Goal: Information Seeking & Learning: Learn about a topic

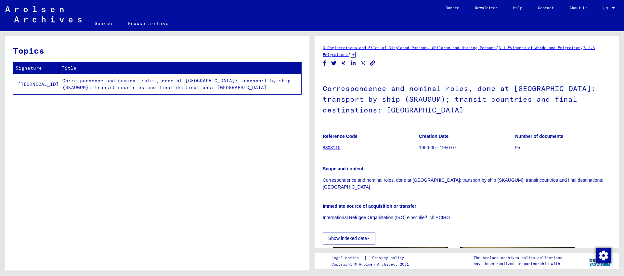
click at [399, 46] on link "3 Registrations and Files of Displaced Persons, Children and Missing Persons" at bounding box center [409, 47] width 173 height 5
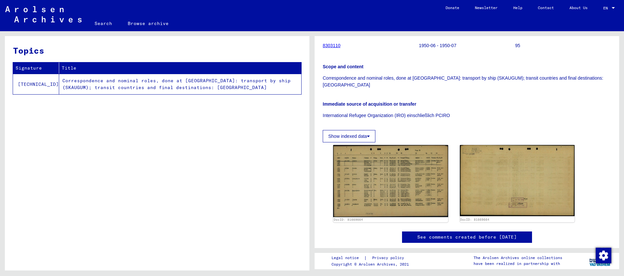
scroll to position [104, 0]
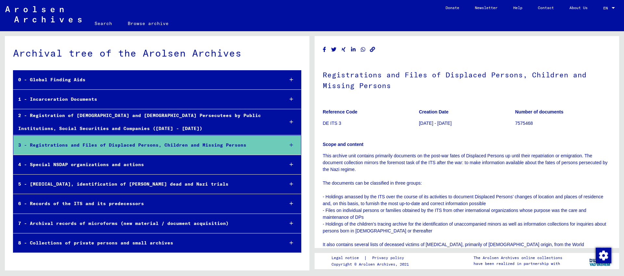
click at [292, 144] on icon at bounding box center [291, 145] width 4 height 5
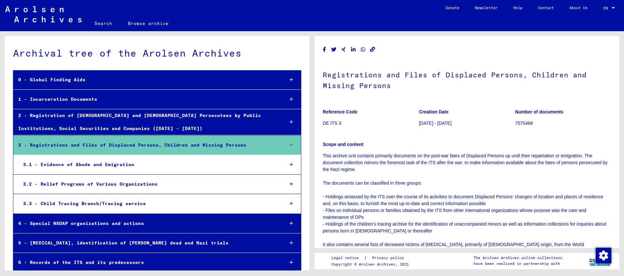
click at [290, 161] on div at bounding box center [291, 164] width 19 height 19
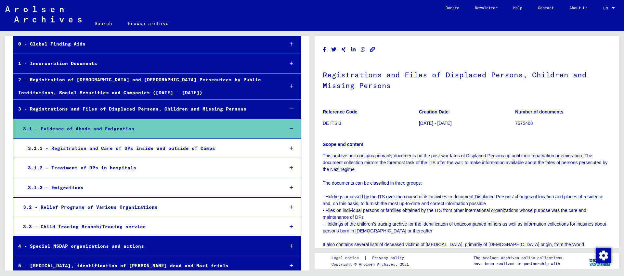
scroll to position [51, 0]
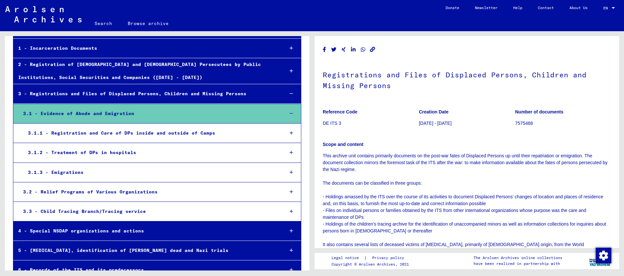
click at [102, 134] on div "3.1.1 - Registration and Care of DPs inside and outside of Camps" at bounding box center [151, 133] width 256 height 13
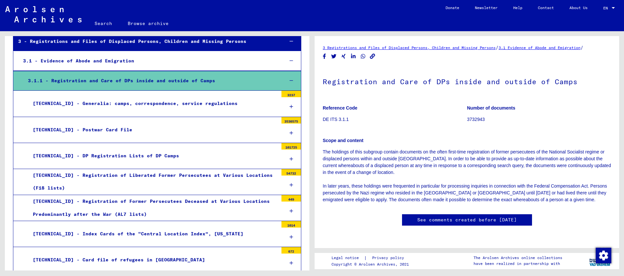
scroll to position [104, 0]
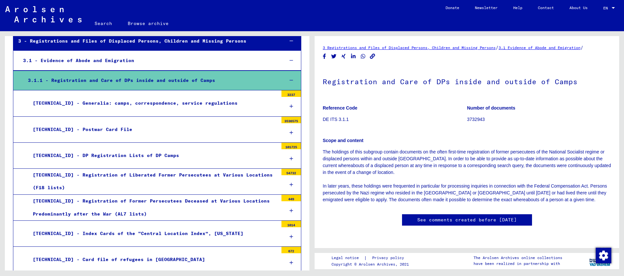
click at [89, 126] on div "[TECHNICAL_ID] - Postwar Card File" at bounding box center [153, 129] width 250 height 13
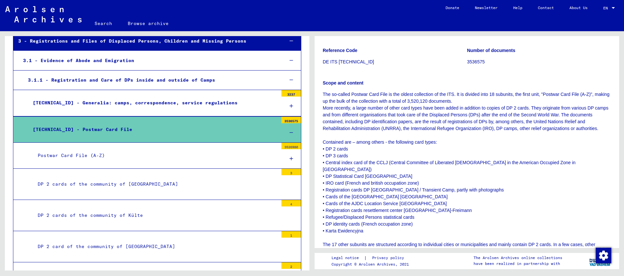
scroll to position [79, 0]
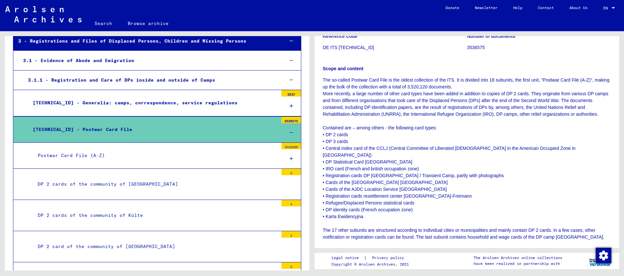
click at [287, 127] on div at bounding box center [290, 132] width 19 height 19
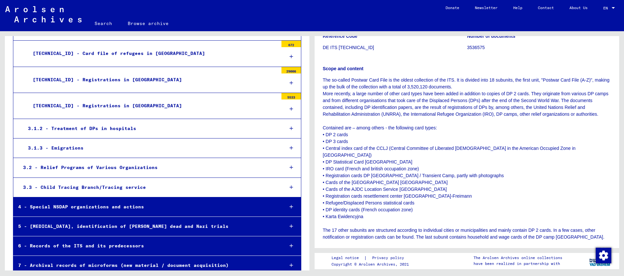
scroll to position [310, 0]
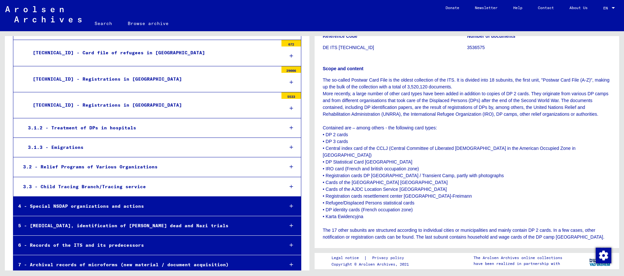
click at [77, 142] on div "3.1.3 - Emigrations" at bounding box center [151, 147] width 256 height 13
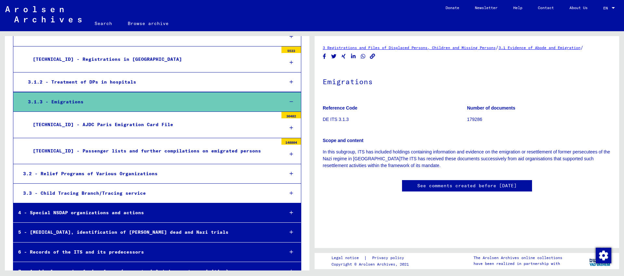
scroll to position [356, 0]
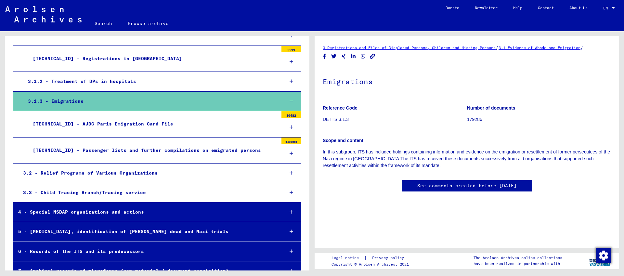
click at [166, 145] on div "[TECHNICAL_ID] - Passenger lists and further compilations on emigrated persons" at bounding box center [153, 150] width 250 height 13
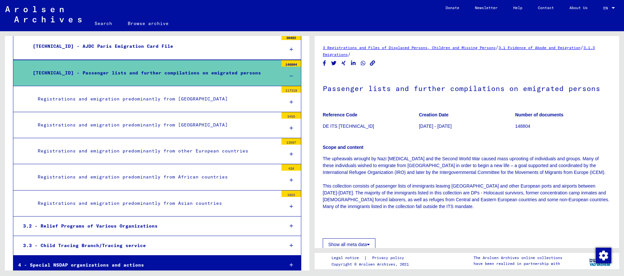
scroll to position [433, 0]
click at [186, 148] on div "Registrations and emigration predominantly from other European countries" at bounding box center [155, 151] width 245 height 13
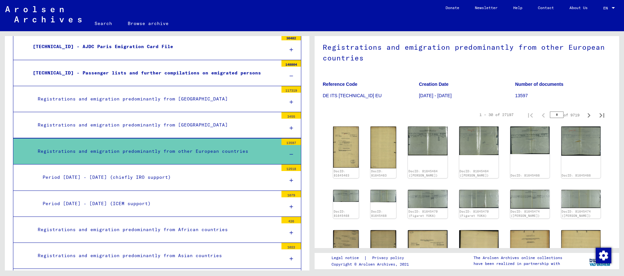
scroll to position [472, 0]
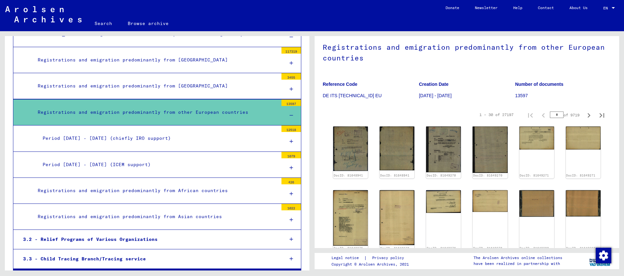
click at [141, 133] on div "Period [DATE] - [DATE] (chiefly IRO support)" at bounding box center [158, 138] width 240 height 13
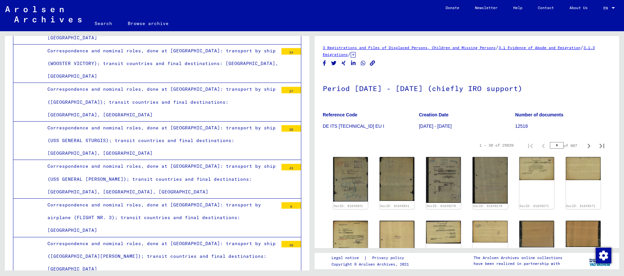
scroll to position [2924, 0]
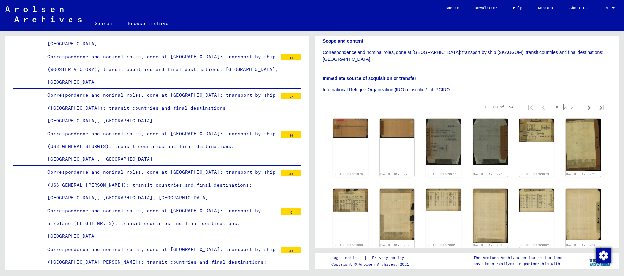
scroll to position [129, 0]
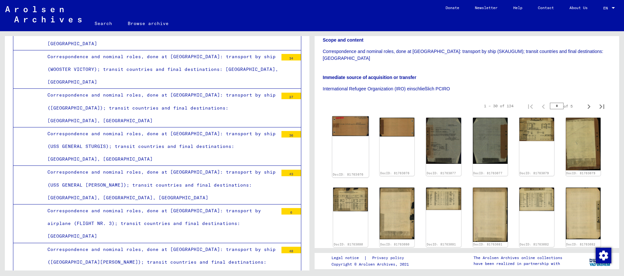
click at [340, 121] on img at bounding box center [350, 125] width 37 height 19
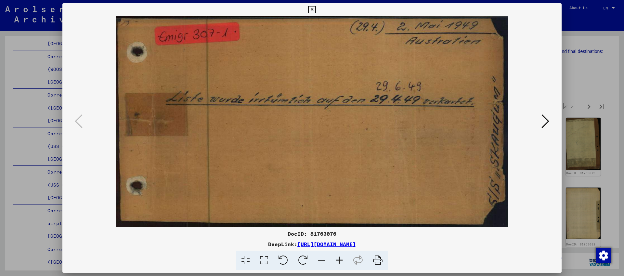
click at [544, 120] on icon at bounding box center [545, 121] width 8 height 16
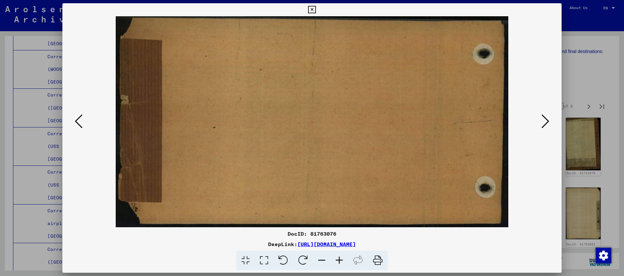
click at [544, 120] on icon at bounding box center [545, 121] width 8 height 16
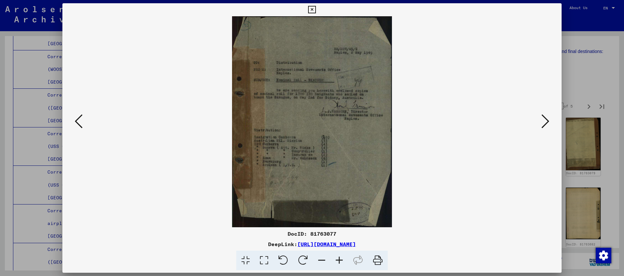
click at [544, 120] on icon at bounding box center [545, 121] width 8 height 16
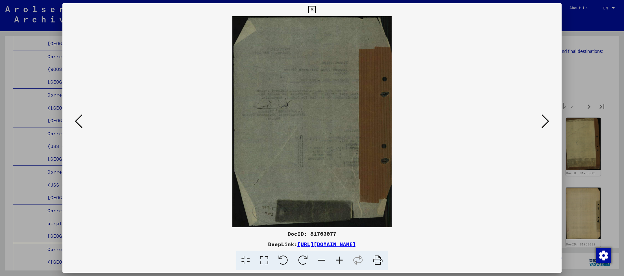
click at [544, 120] on icon at bounding box center [545, 121] width 8 height 16
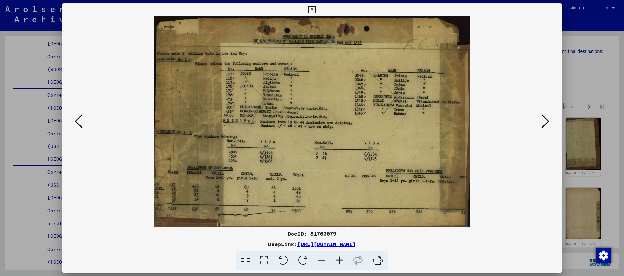
click at [544, 120] on icon at bounding box center [545, 121] width 8 height 16
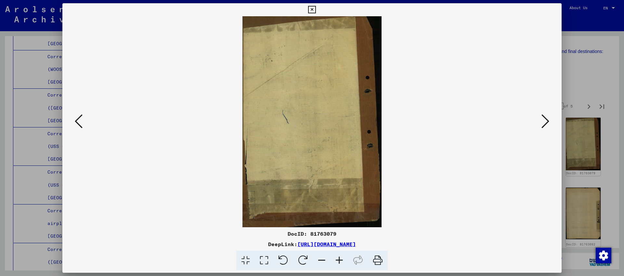
click at [544, 120] on icon at bounding box center [545, 121] width 8 height 16
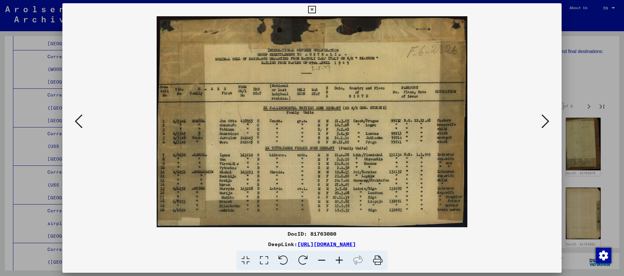
click at [541, 118] on icon at bounding box center [545, 121] width 8 height 16
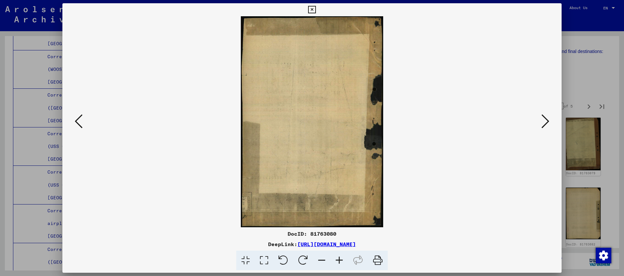
click at [541, 118] on icon at bounding box center [545, 121] width 8 height 16
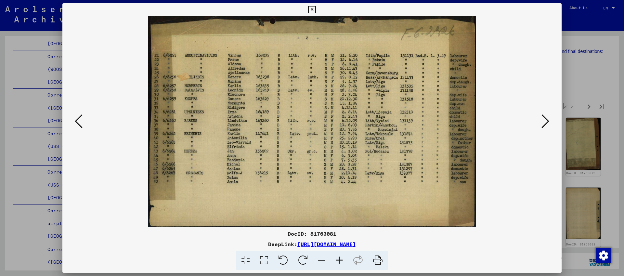
click at [541, 118] on icon at bounding box center [545, 121] width 8 height 16
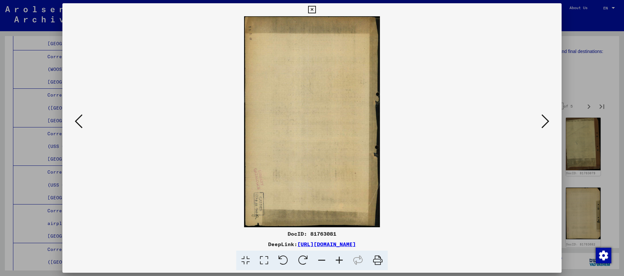
click at [541, 118] on icon at bounding box center [545, 121] width 8 height 16
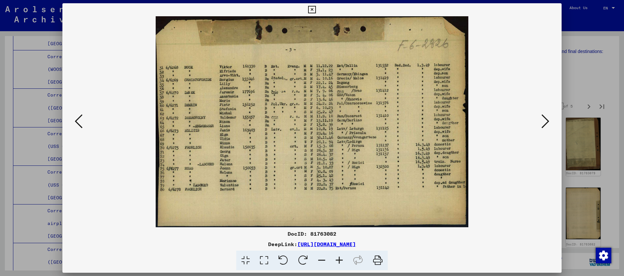
click at [541, 118] on icon at bounding box center [545, 121] width 8 height 16
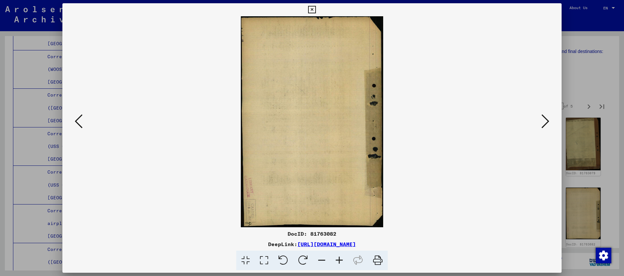
click at [541, 118] on icon at bounding box center [545, 121] width 8 height 16
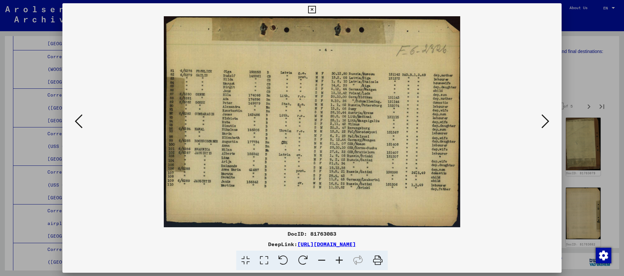
click at [541, 118] on icon at bounding box center [545, 121] width 8 height 16
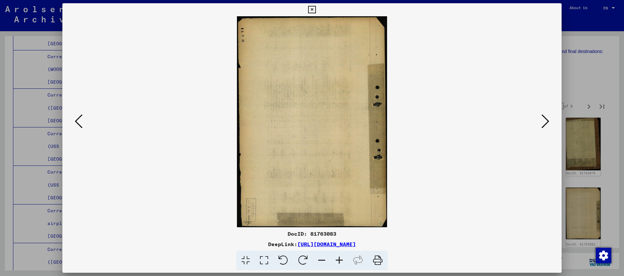
click at [539, 117] on img at bounding box center [311, 121] width 455 height 211
click at [544, 119] on icon at bounding box center [545, 121] width 8 height 16
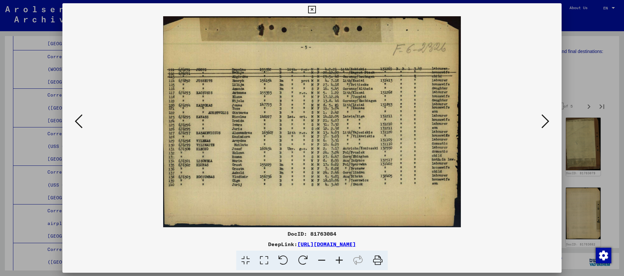
click at [544, 119] on icon at bounding box center [545, 121] width 8 height 16
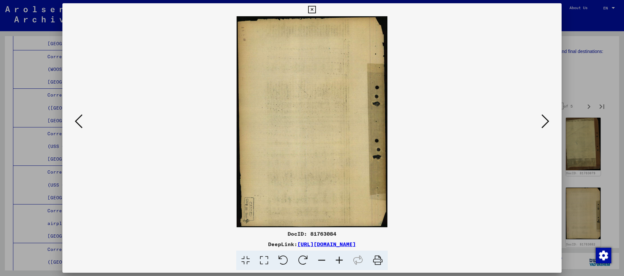
click at [544, 119] on icon at bounding box center [545, 121] width 8 height 16
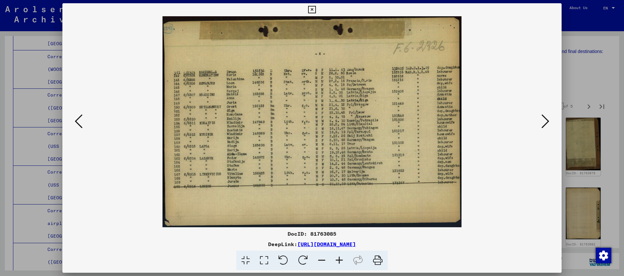
click at [544, 119] on icon at bounding box center [545, 121] width 8 height 16
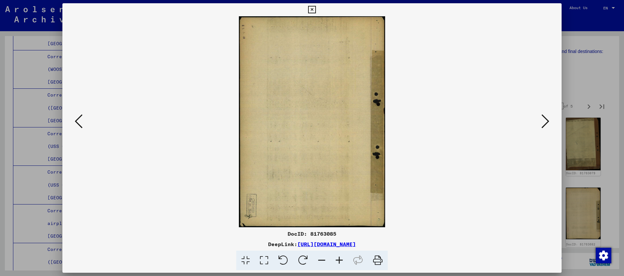
click at [544, 119] on icon at bounding box center [545, 121] width 8 height 16
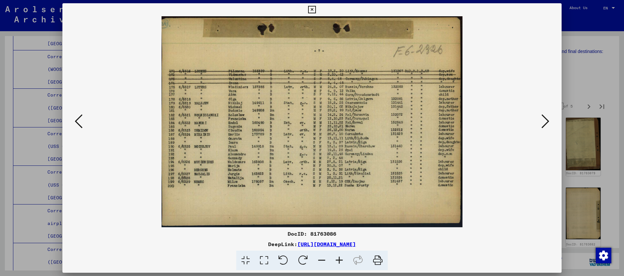
click at [544, 119] on icon at bounding box center [545, 121] width 8 height 16
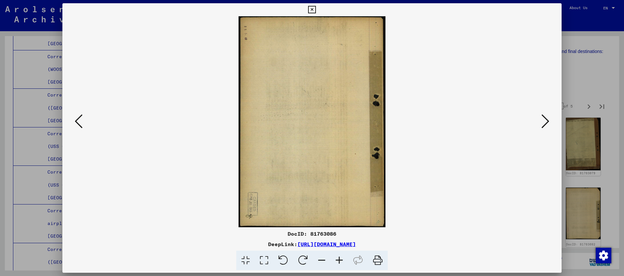
click at [544, 119] on icon at bounding box center [545, 121] width 8 height 16
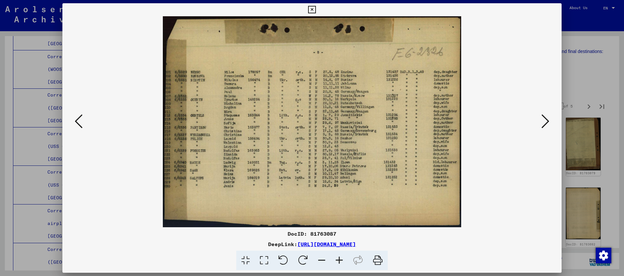
click at [544, 119] on icon at bounding box center [545, 121] width 8 height 16
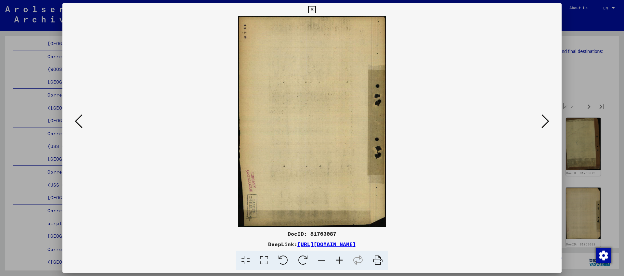
click at [582, 57] on div at bounding box center [312, 138] width 624 height 276
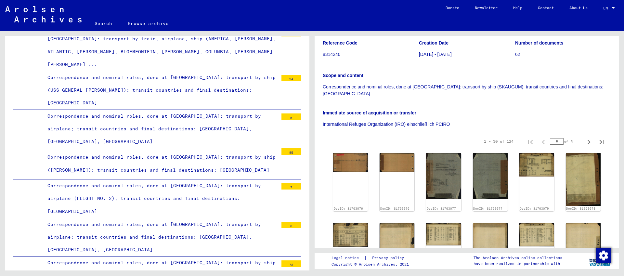
scroll to position [8509, 0]
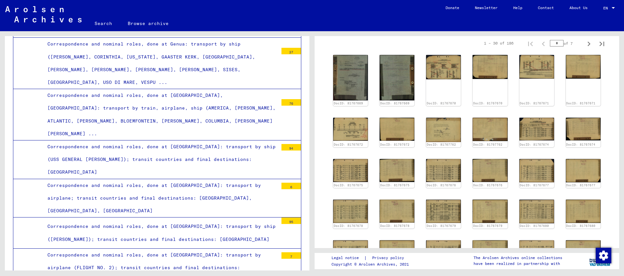
scroll to position [201, 0]
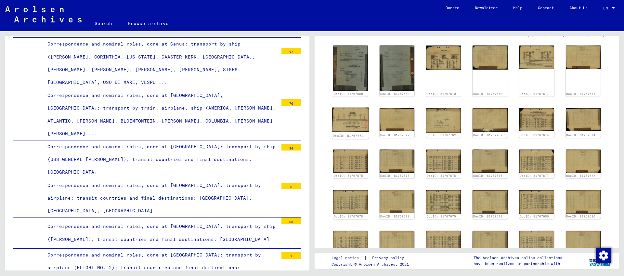
click at [354, 117] on img at bounding box center [350, 120] width 37 height 24
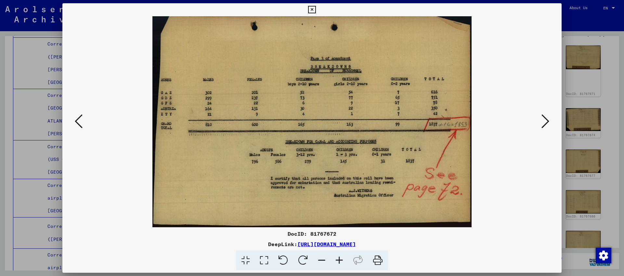
click at [544, 121] on icon at bounding box center [545, 121] width 8 height 16
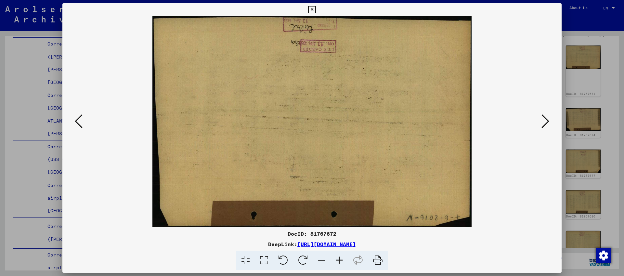
click at [544, 121] on icon at bounding box center [545, 121] width 8 height 16
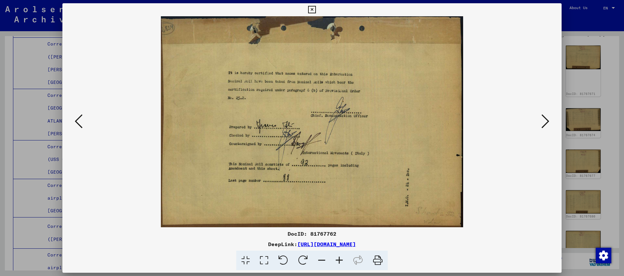
click at [544, 121] on icon at bounding box center [545, 121] width 8 height 16
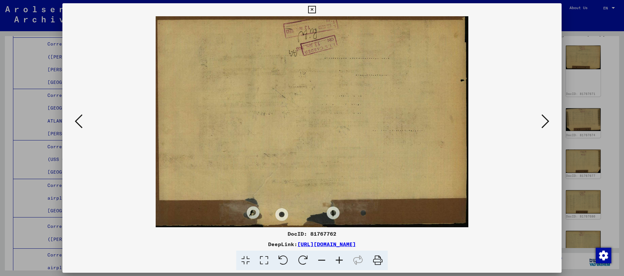
click at [544, 121] on icon at bounding box center [545, 121] width 8 height 16
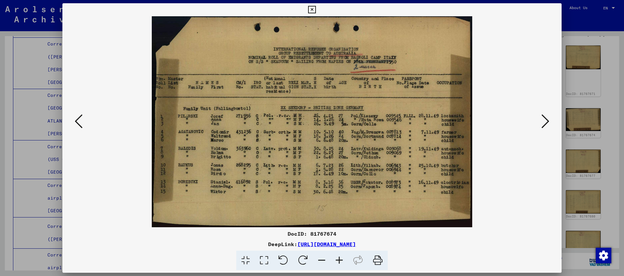
click at [544, 121] on icon at bounding box center [545, 121] width 8 height 16
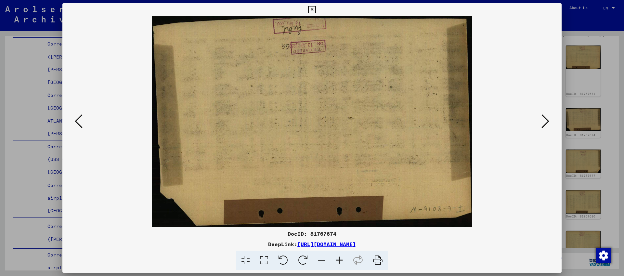
click at [81, 120] on icon at bounding box center [79, 121] width 8 height 16
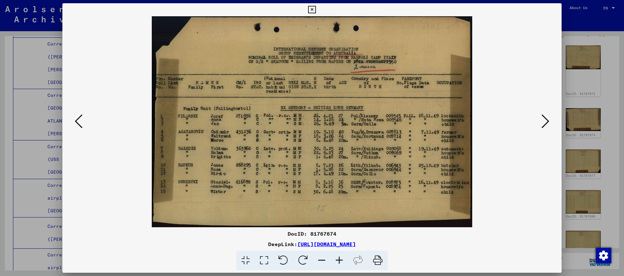
click at [542, 118] on icon at bounding box center [545, 121] width 8 height 16
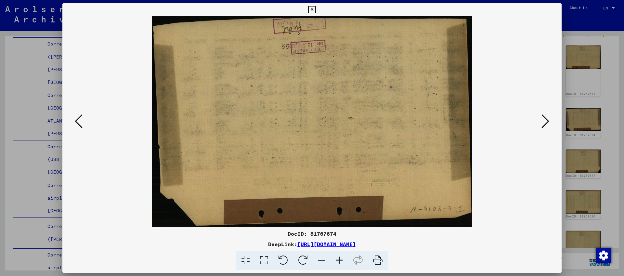
click at [542, 118] on icon at bounding box center [545, 121] width 8 height 16
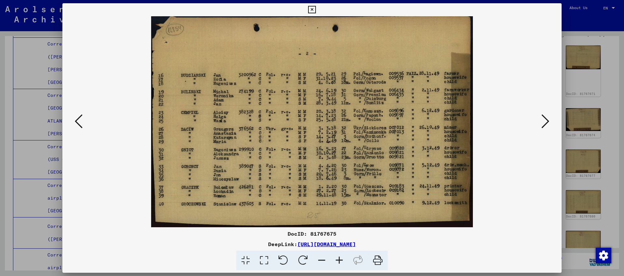
click at [542, 118] on icon at bounding box center [545, 121] width 8 height 16
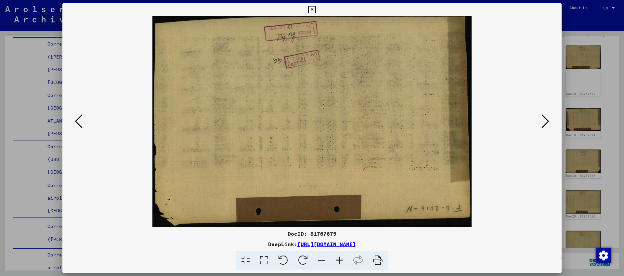
click at [542, 118] on icon at bounding box center [545, 121] width 8 height 16
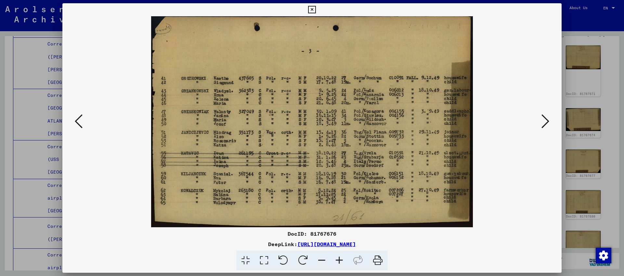
click at [72, 122] on div at bounding box center [311, 121] width 499 height 211
click at [78, 122] on icon at bounding box center [79, 121] width 8 height 16
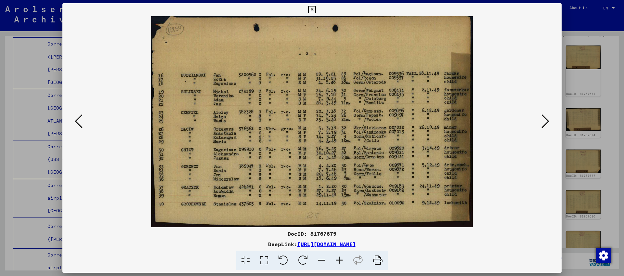
click at [78, 122] on icon at bounding box center [79, 121] width 8 height 16
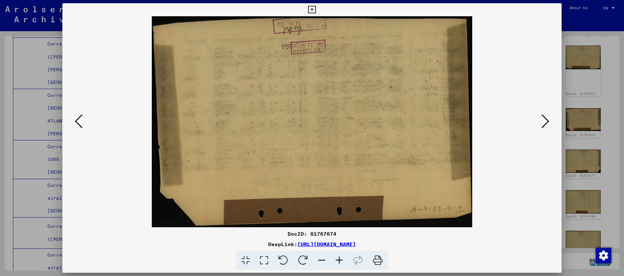
click at [78, 122] on icon at bounding box center [79, 121] width 8 height 16
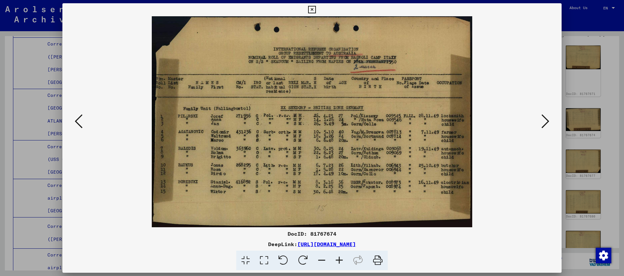
click at [78, 122] on icon at bounding box center [79, 121] width 8 height 16
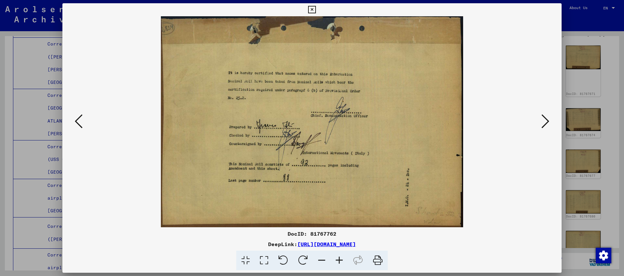
click at [78, 122] on icon at bounding box center [79, 121] width 8 height 16
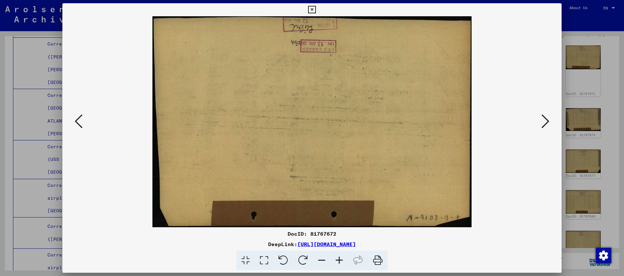
click at [78, 122] on icon at bounding box center [79, 121] width 8 height 16
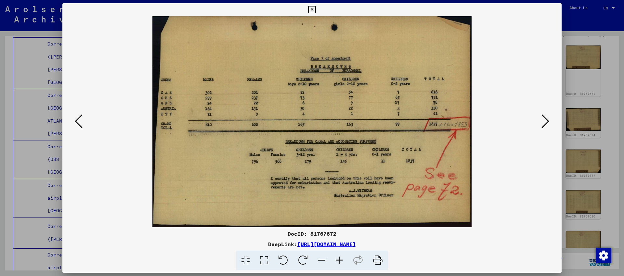
click at [83, 121] on button at bounding box center [79, 121] width 12 height 19
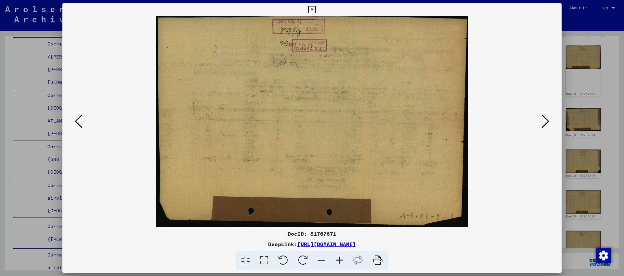
click at [82, 121] on button at bounding box center [79, 121] width 12 height 19
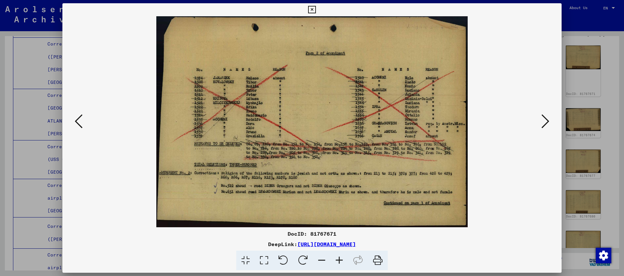
click at [82, 121] on icon at bounding box center [79, 121] width 8 height 16
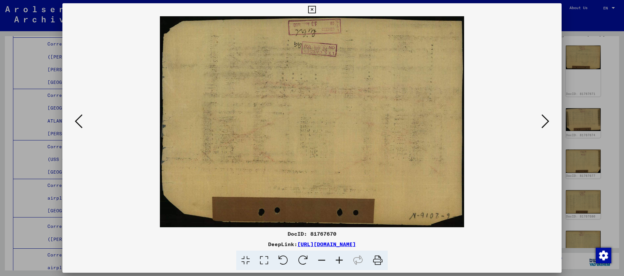
click at [82, 121] on icon at bounding box center [79, 121] width 8 height 16
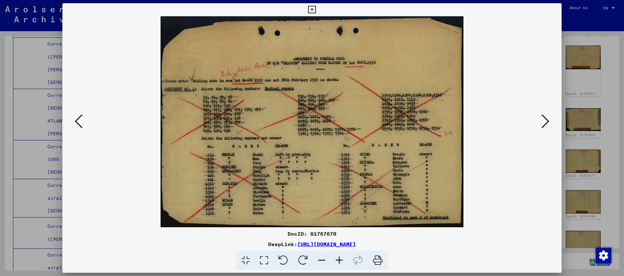
click at [82, 121] on icon at bounding box center [79, 121] width 8 height 16
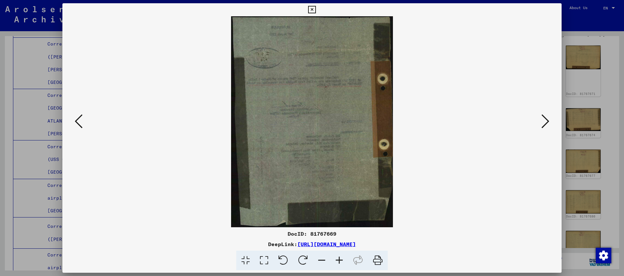
click at [82, 121] on icon at bounding box center [79, 121] width 8 height 16
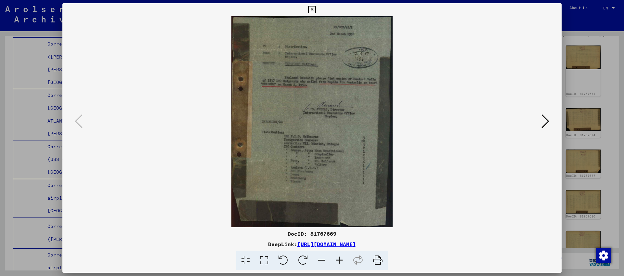
click at [547, 122] on icon at bounding box center [545, 121] width 8 height 16
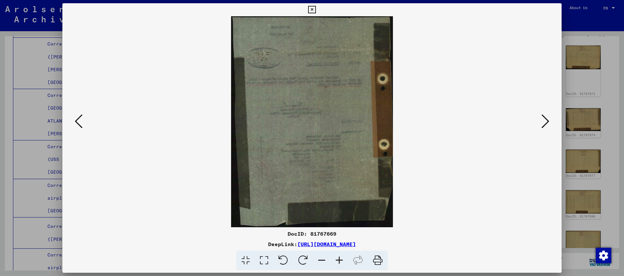
click at [82, 120] on icon at bounding box center [79, 121] width 8 height 16
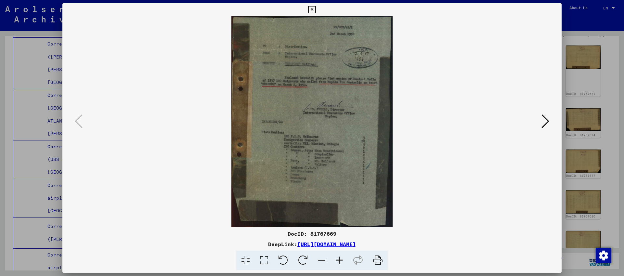
click at [542, 118] on icon at bounding box center [545, 121] width 8 height 16
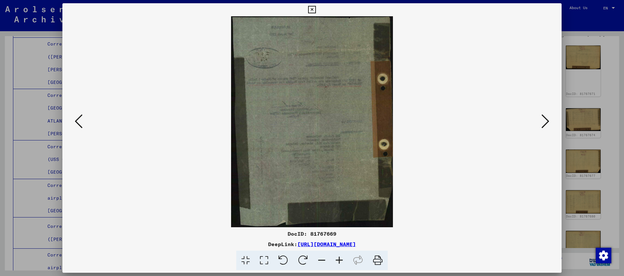
click at [542, 118] on icon at bounding box center [545, 121] width 8 height 16
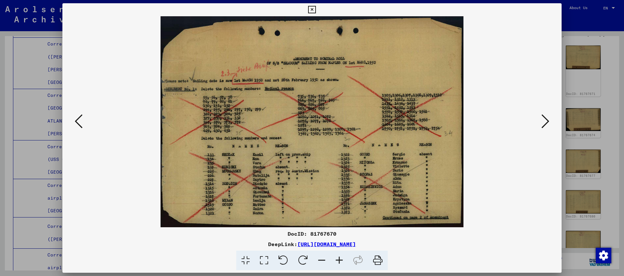
click at [542, 118] on icon at bounding box center [545, 121] width 8 height 16
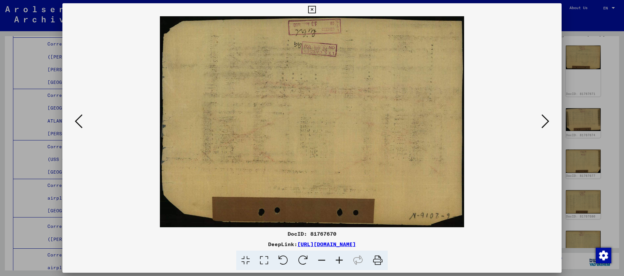
click at [542, 118] on icon at bounding box center [545, 121] width 8 height 16
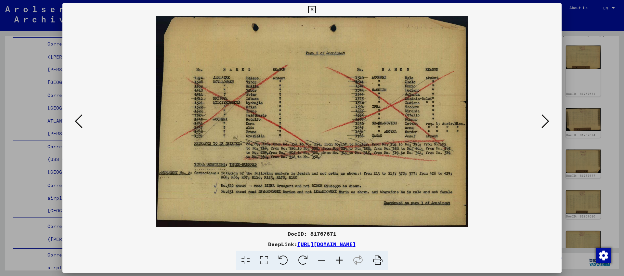
click at [542, 118] on icon at bounding box center [545, 121] width 8 height 16
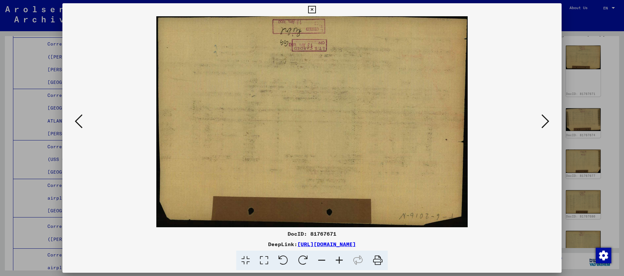
click at [542, 118] on icon at bounding box center [545, 121] width 8 height 16
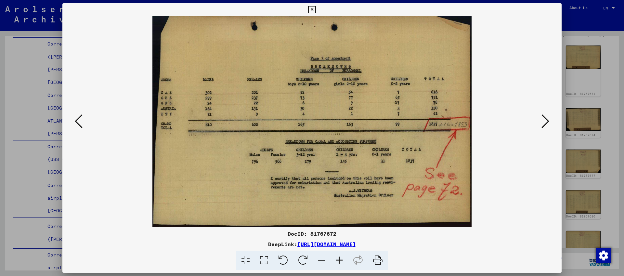
click at [542, 118] on icon at bounding box center [545, 121] width 8 height 16
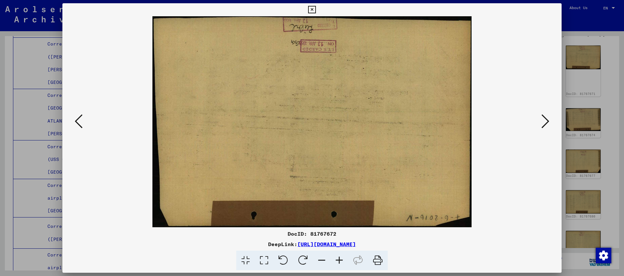
click at [78, 121] on icon at bounding box center [79, 121] width 8 height 16
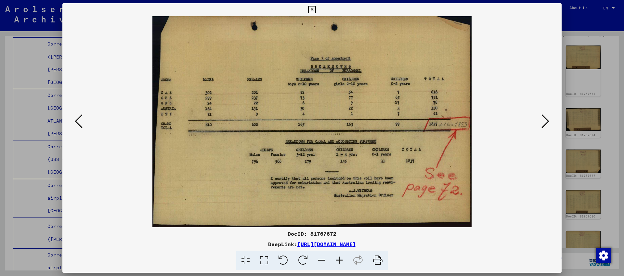
click at [78, 121] on icon at bounding box center [79, 121] width 8 height 16
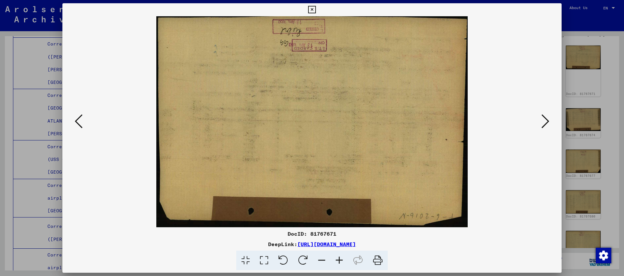
click at [78, 121] on icon at bounding box center [79, 121] width 8 height 16
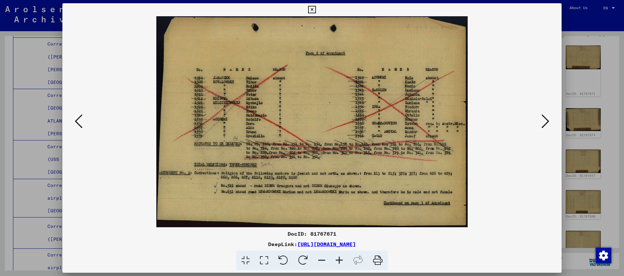
click at [78, 121] on icon at bounding box center [79, 121] width 8 height 16
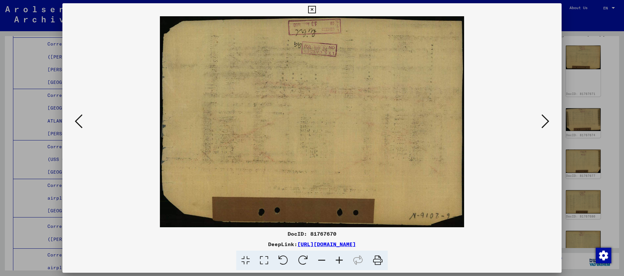
click at [78, 121] on icon at bounding box center [79, 121] width 8 height 16
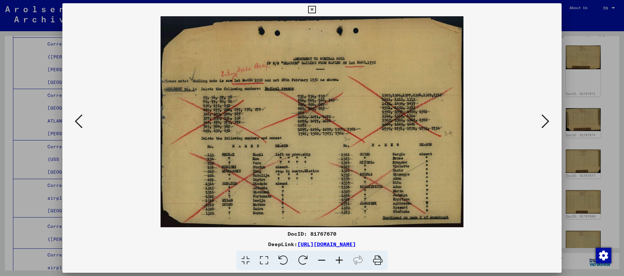
click at [594, 62] on div at bounding box center [312, 138] width 624 height 276
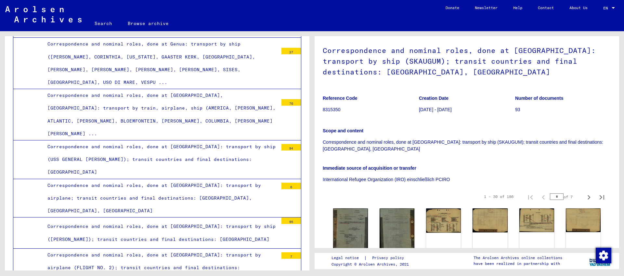
scroll to position [6415, 0]
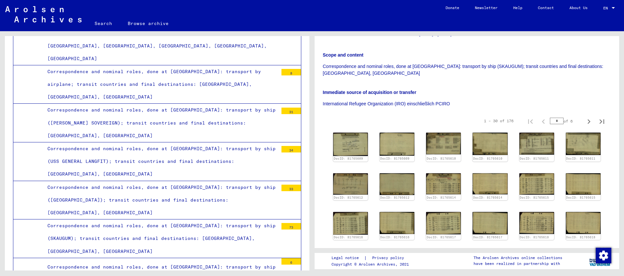
scroll to position [115, 0]
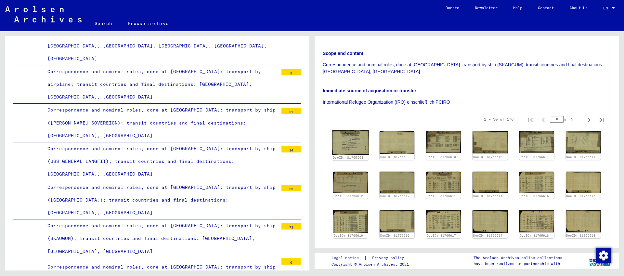
click at [354, 142] on img at bounding box center [350, 142] width 37 height 24
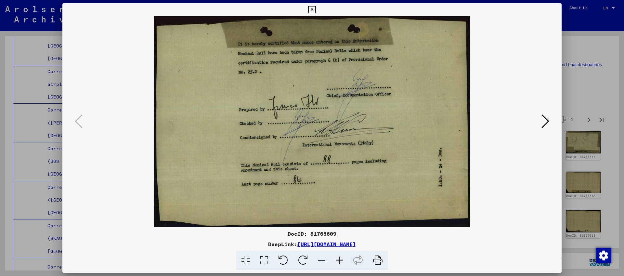
click at [546, 123] on icon at bounding box center [545, 121] width 8 height 16
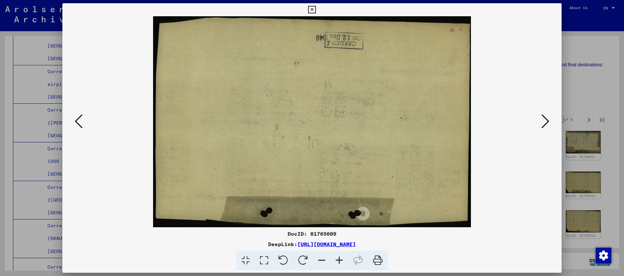
click at [546, 123] on icon at bounding box center [545, 121] width 8 height 16
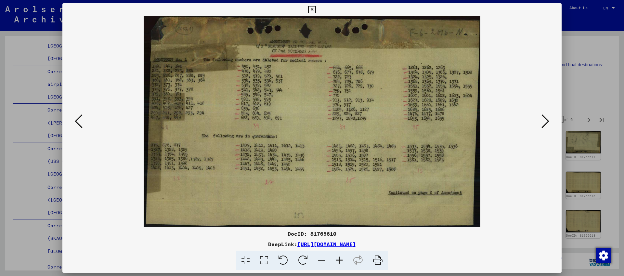
click at [545, 119] on icon at bounding box center [545, 121] width 8 height 16
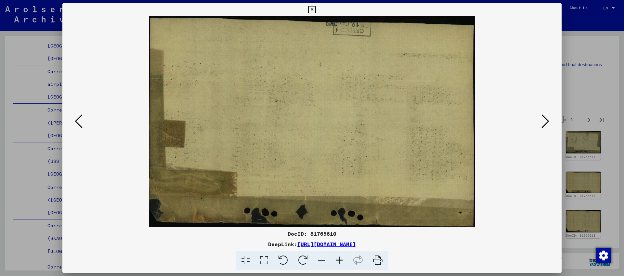
click at [545, 119] on icon at bounding box center [545, 121] width 8 height 16
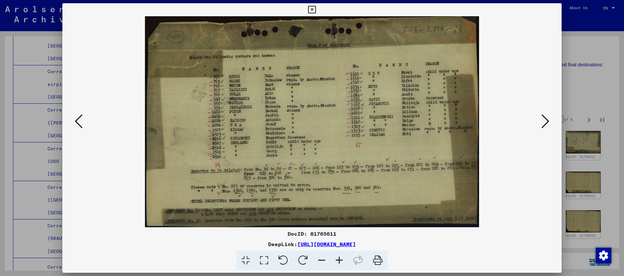
click at [545, 119] on icon at bounding box center [545, 121] width 8 height 16
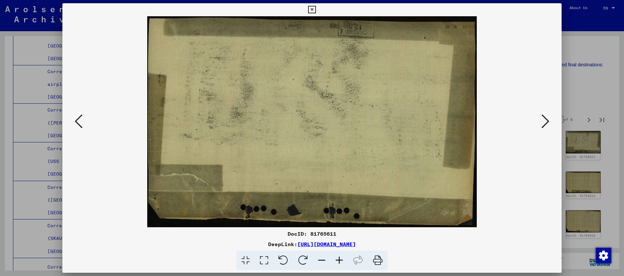
click at [545, 119] on icon at bounding box center [545, 121] width 8 height 16
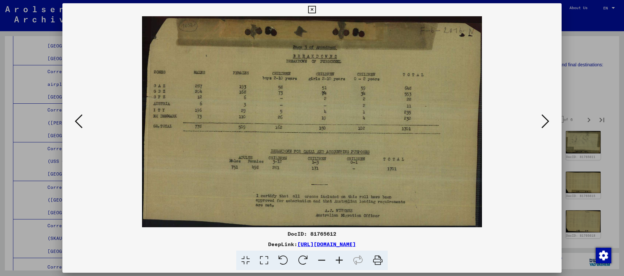
click at [545, 119] on icon at bounding box center [545, 121] width 8 height 16
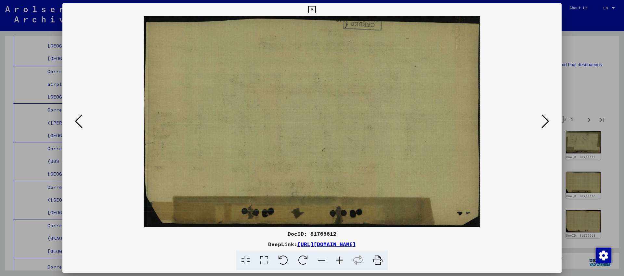
click at [545, 119] on icon at bounding box center [545, 121] width 8 height 16
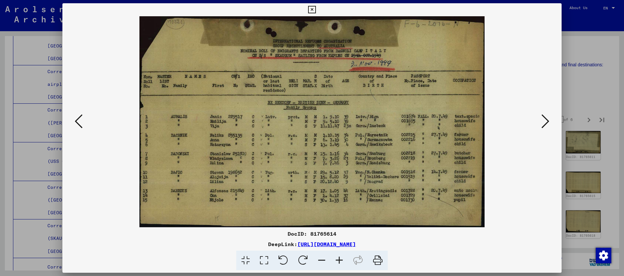
click at [542, 117] on icon at bounding box center [545, 121] width 8 height 16
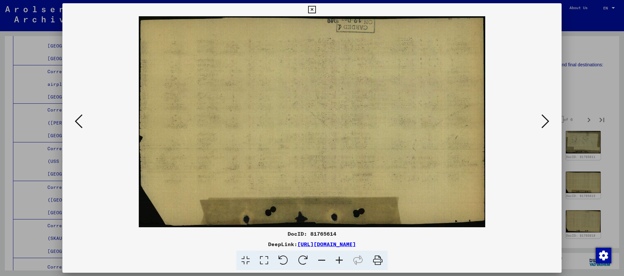
click at [542, 117] on icon at bounding box center [545, 121] width 8 height 16
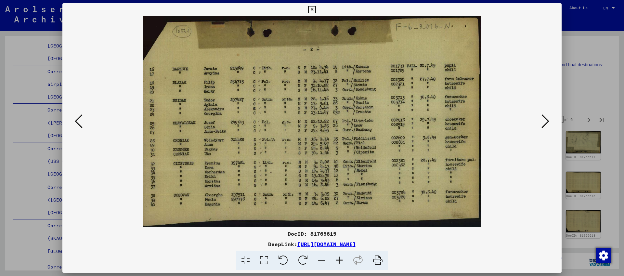
click at [542, 117] on icon at bounding box center [545, 121] width 8 height 16
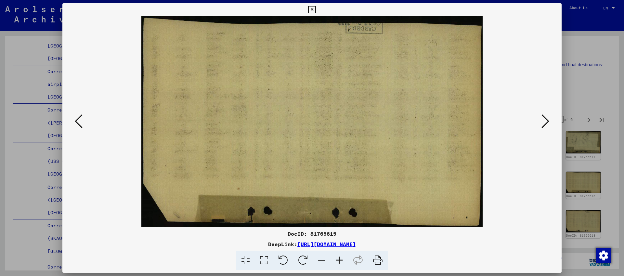
click at [603, 79] on div at bounding box center [312, 138] width 624 height 276
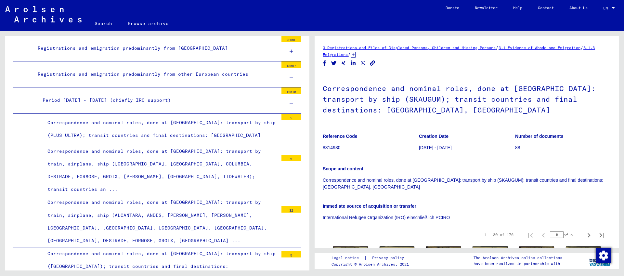
scroll to position [513, 0]
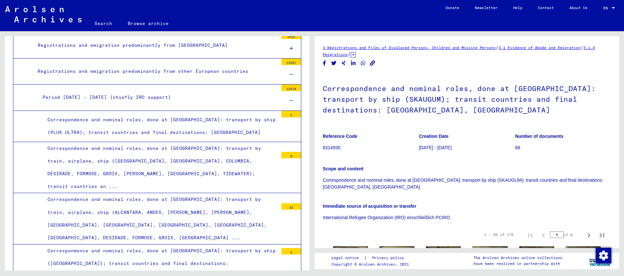
click at [294, 96] on div at bounding box center [290, 100] width 19 height 19
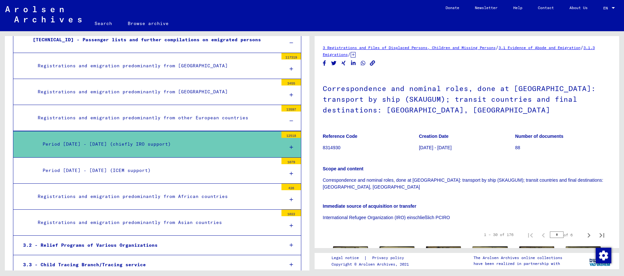
scroll to position [459, 0]
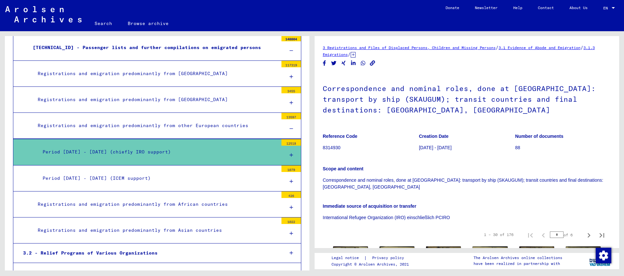
click at [291, 130] on div at bounding box center [290, 128] width 19 height 19
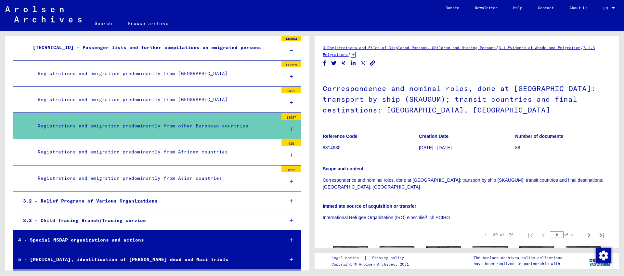
click at [291, 74] on icon at bounding box center [291, 76] width 4 height 5
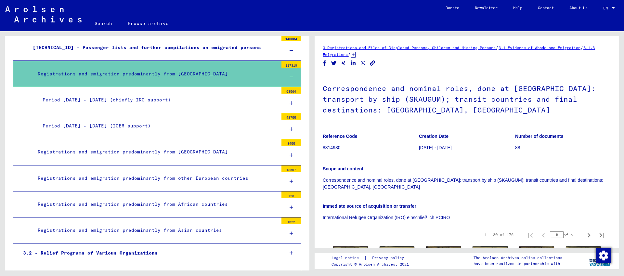
click at [203, 96] on div "Period [DATE] - [DATE] (chiefly IRO support)" at bounding box center [158, 100] width 240 height 13
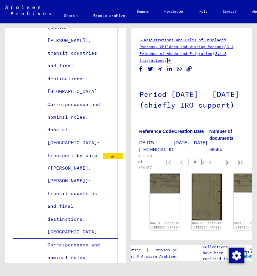
scroll to position [11620, 0]
